Goal: Task Accomplishment & Management: Manage account settings

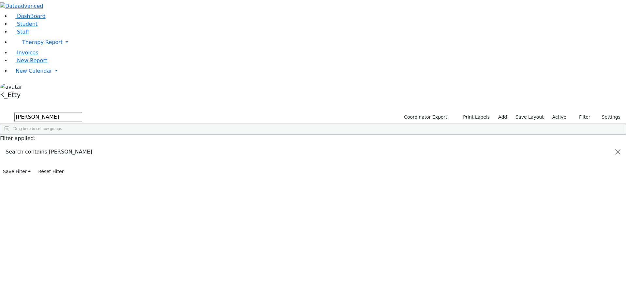
drag, startPoint x: 44, startPoint y: 4, endPoint x: -25, endPoint y: -6, distance: 70.3
click at [0, 0] on html "Printing Please wait. Remaining time 10 seconds. Print Schedule Options Show Bi…" at bounding box center [313, 88] width 626 height 177
click at [20, 35] on link "Staff" at bounding box center [19, 32] width 19 height 6
click at [10, 35] on icon at bounding box center [12, 32] width 5 height 5
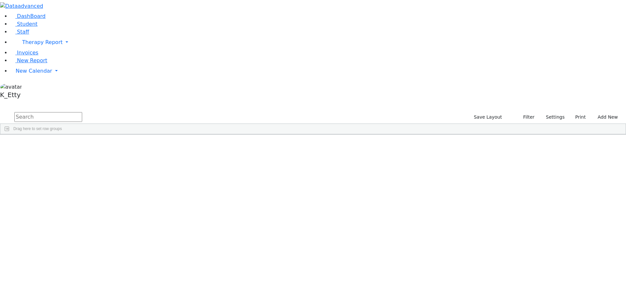
click at [152, 182] on div "1:1 Aide" at bounding box center [133, 186] width 38 height 9
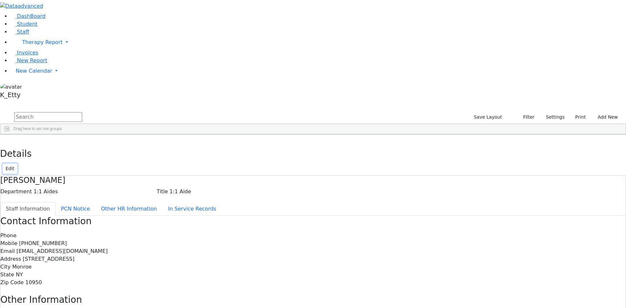
drag, startPoint x: 602, startPoint y: 10, endPoint x: 584, endPoint y: 20, distance: 20.7
click at [17, 164] on button "Edit" at bounding box center [10, 169] width 15 height 10
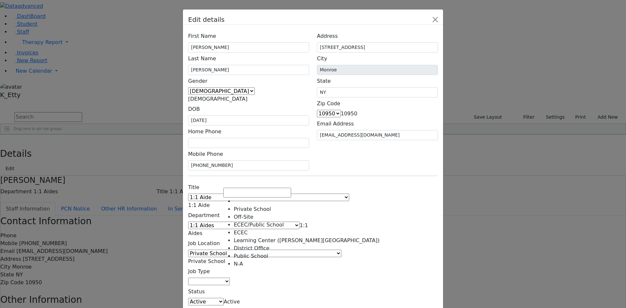
click at [225, 258] on span "Private School" at bounding box center [206, 261] width 37 height 6
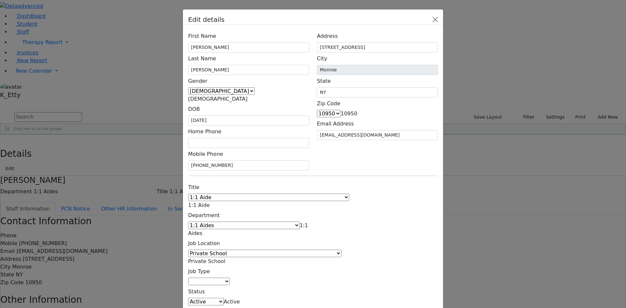
click at [434, 210] on div "Title 1:1 Aide Administrator Assistant Principal BCBA Community Liaison Coordin…" at bounding box center [313, 254] width 258 height 147
click at [225, 258] on span "Private School" at bounding box center [206, 261] width 37 height 6
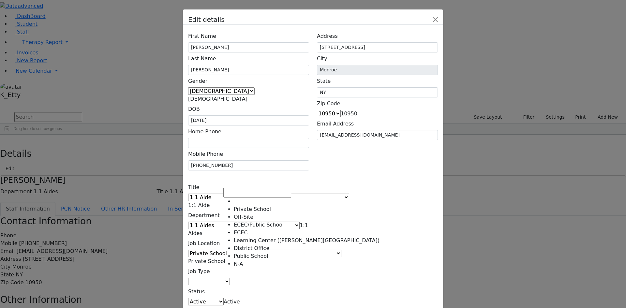
click at [383, 188] on div "Title 1:1 Aide Administrator Assistant Principal BCBA Community Liaison Coordin…" at bounding box center [313, 254] width 258 height 147
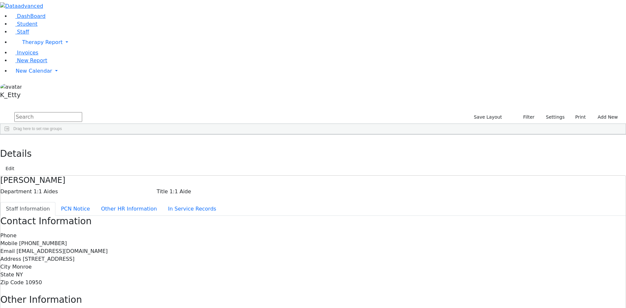
click at [7, 140] on icon "button" at bounding box center [5, 142] width 4 height 4
